Goal: Check status: Check status

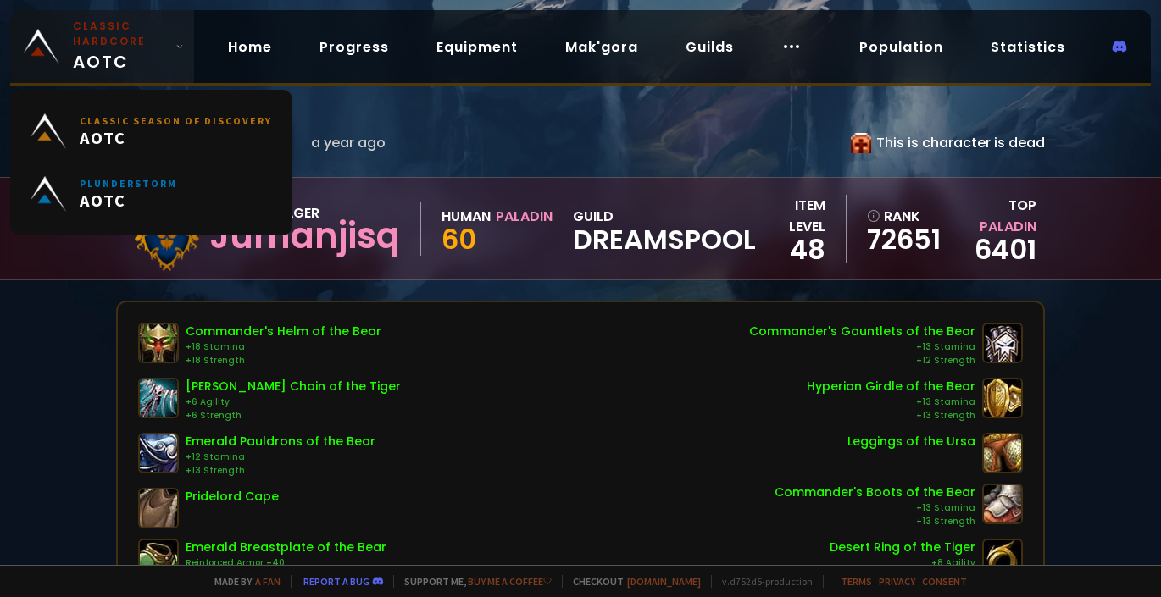
click at [122, 56] on span "Classic Hardcore AOTC" at bounding box center [121, 47] width 96 height 56
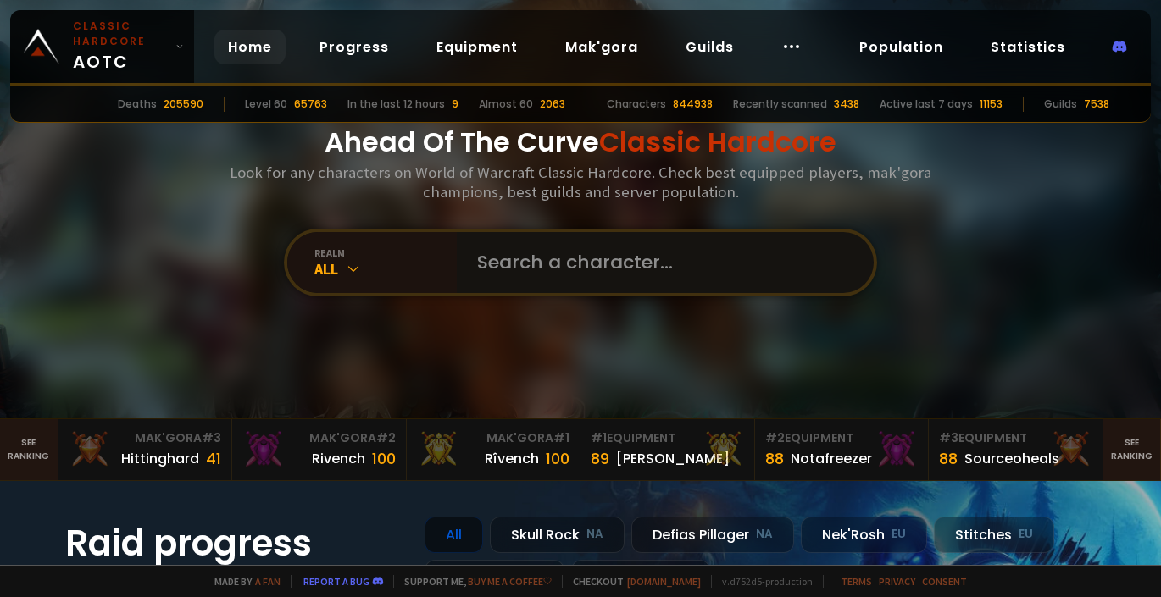
click at [521, 259] on input "text" at bounding box center [660, 262] width 386 height 61
type input "germanaka"
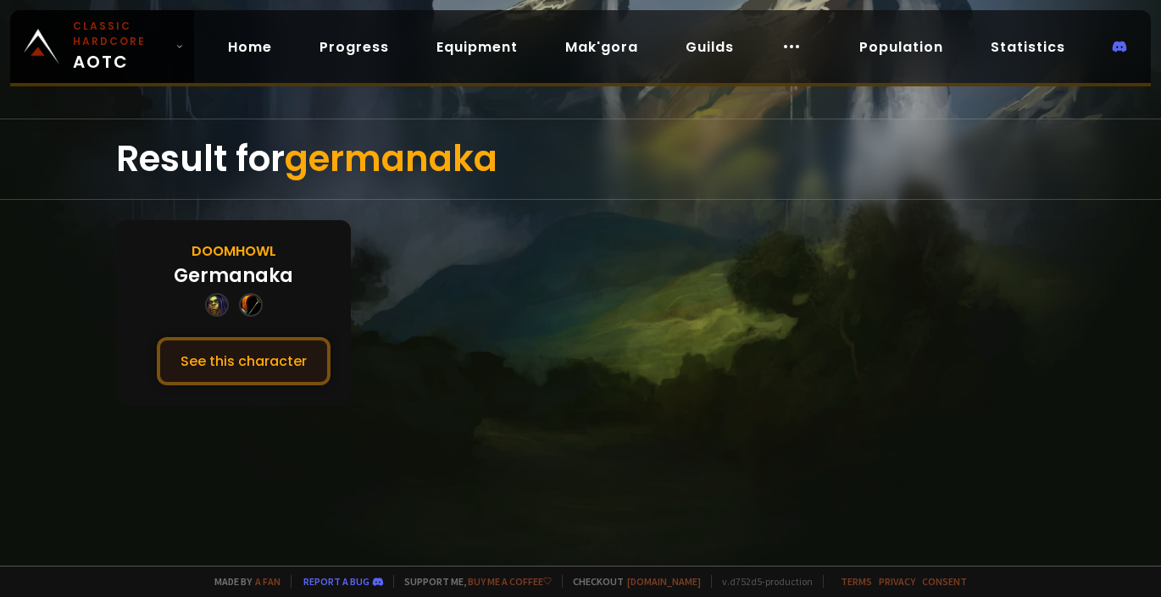
click at [231, 353] on button "See this character" at bounding box center [244, 361] width 174 height 48
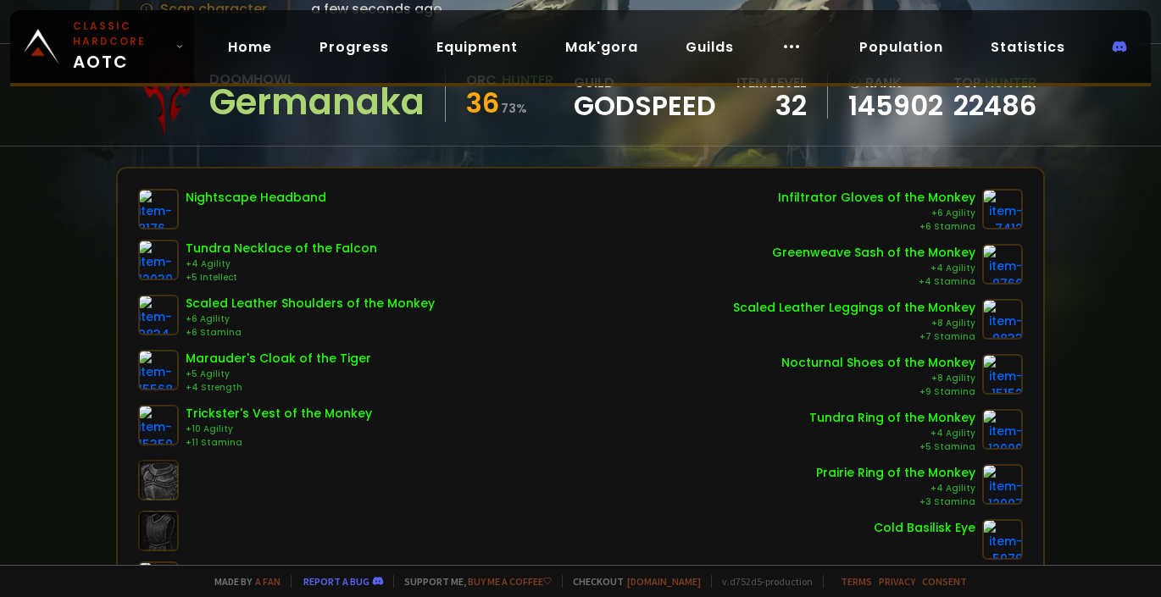
scroll to position [169, 0]
